Goal: Task Accomplishment & Management: Manage account settings

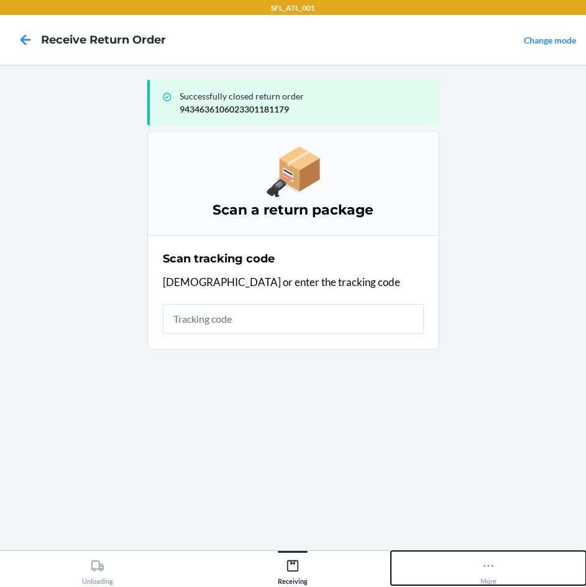
click at [512, 571] on button "More" at bounding box center [488, 568] width 195 height 34
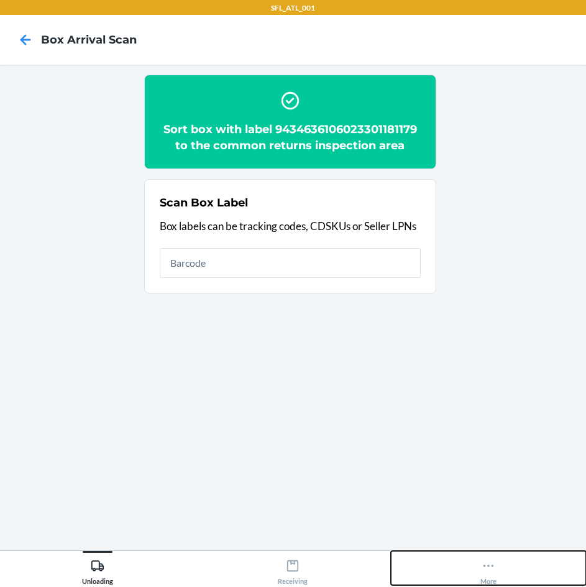
click at [492, 562] on icon at bounding box center [489, 566] width 14 height 14
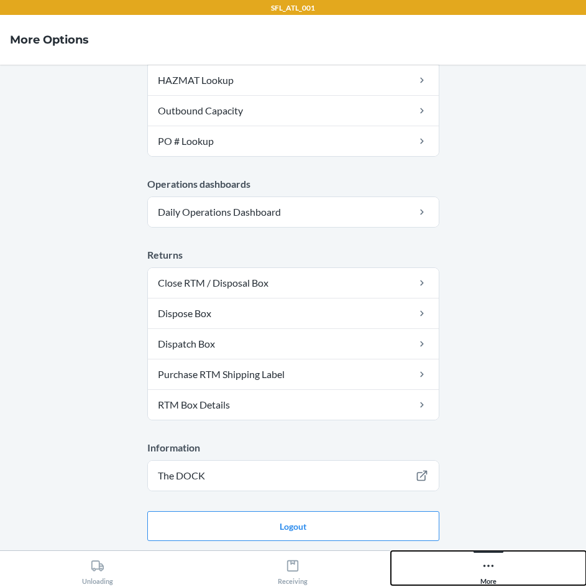
scroll to position [253, 0]
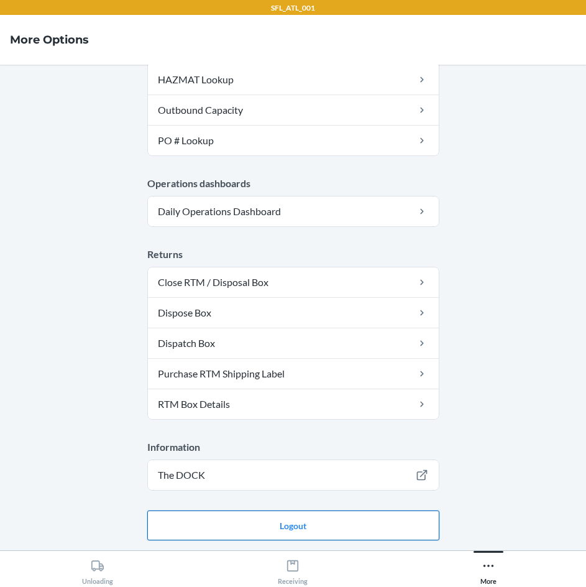
click at [359, 527] on button "Logout" at bounding box center [293, 525] width 292 height 30
